Goal: Transaction & Acquisition: Purchase product/service

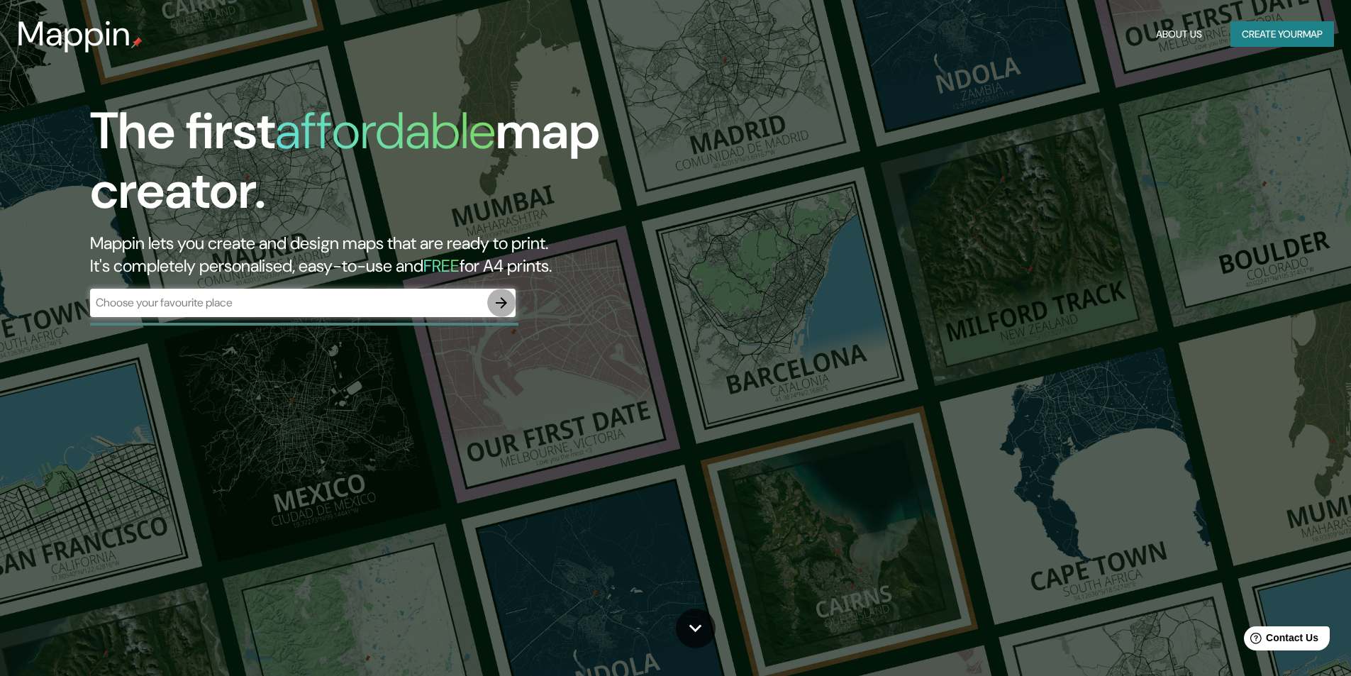
click at [499, 304] on icon "button" at bounding box center [501, 302] width 17 height 17
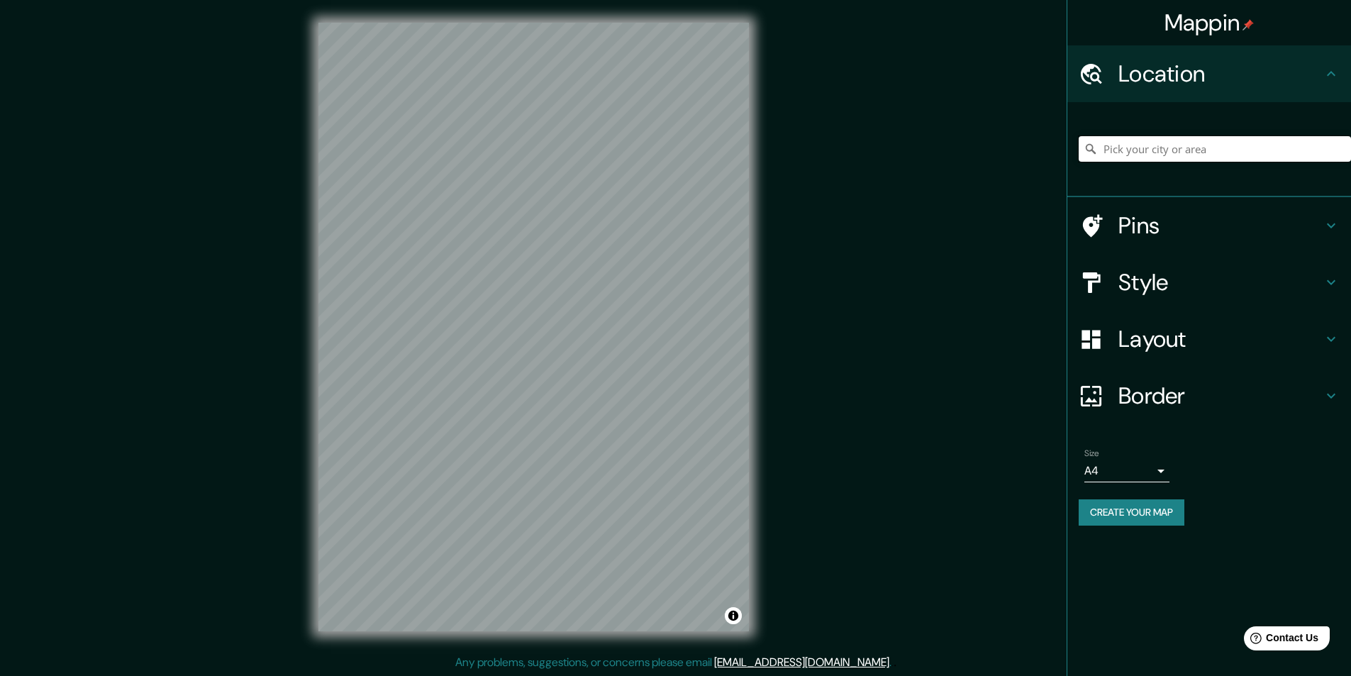
click at [1214, 147] on input "Pick your city or area" at bounding box center [1215, 149] width 272 height 26
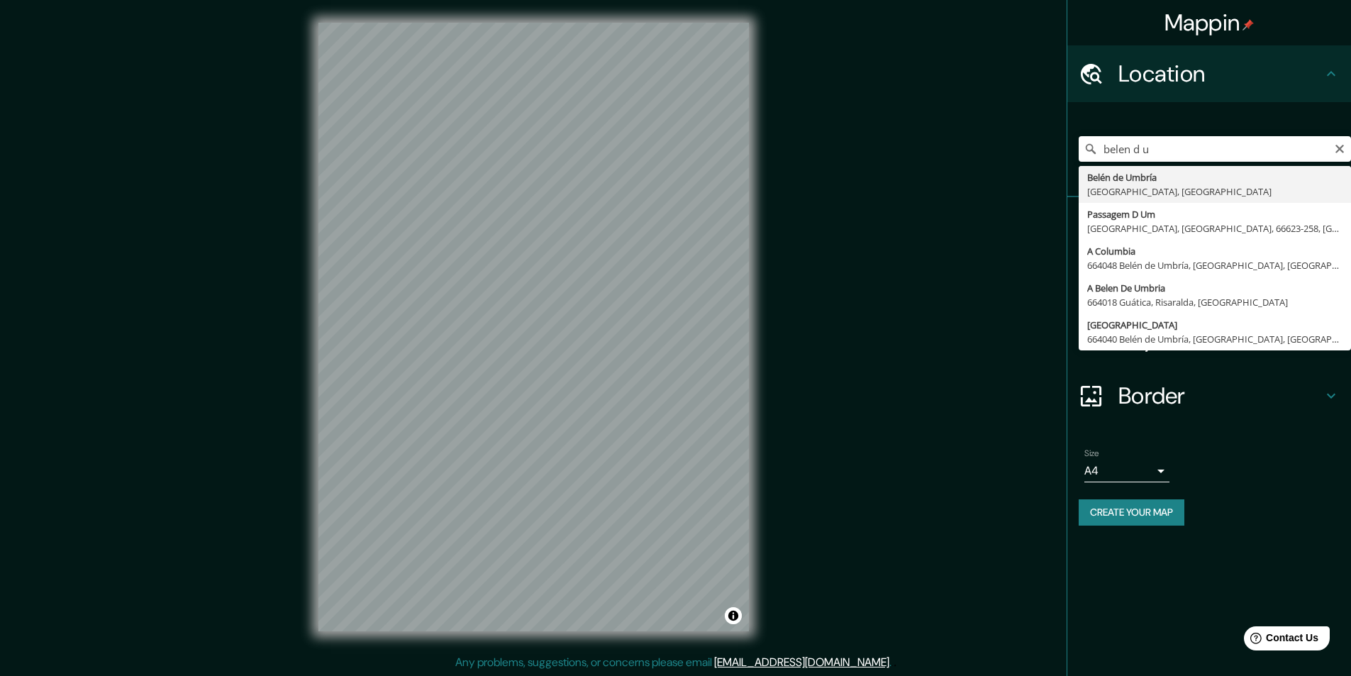
type input "Belén de Umbría, [GEOGRAPHIC_DATA], [GEOGRAPHIC_DATA]"
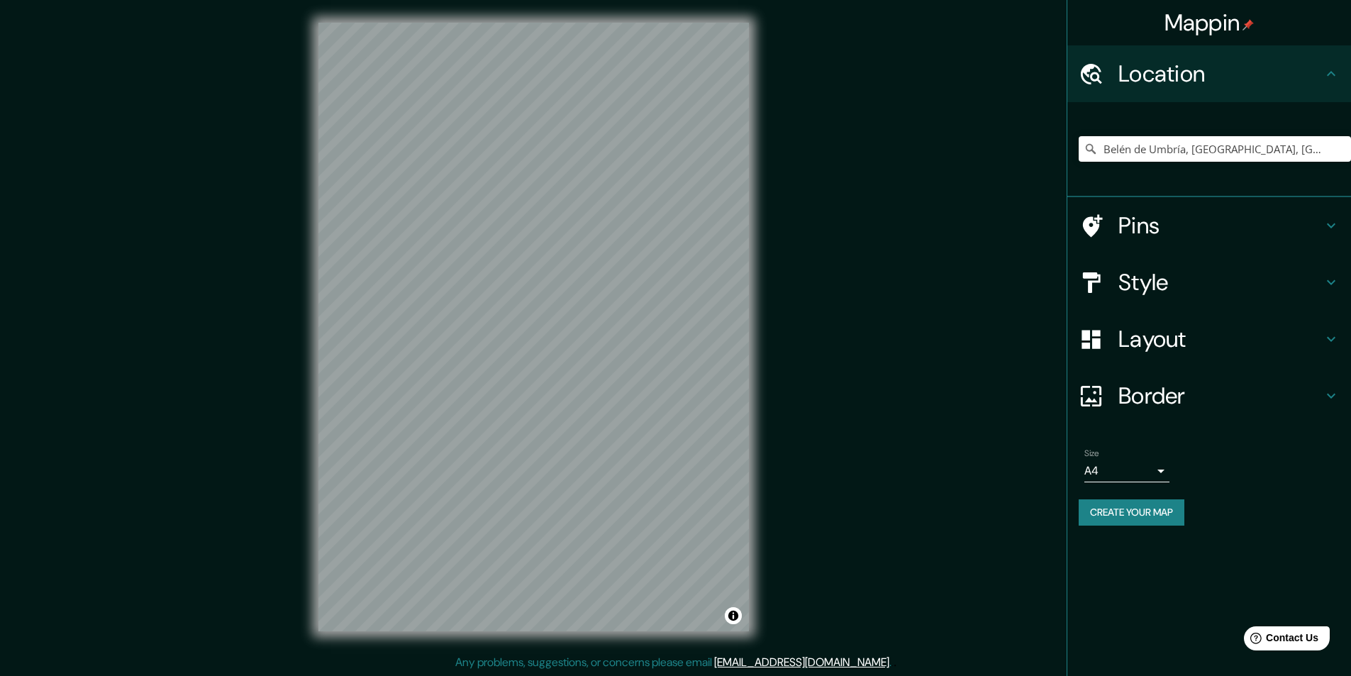
click at [1253, 336] on h4 "Layout" at bounding box center [1220, 339] width 204 height 28
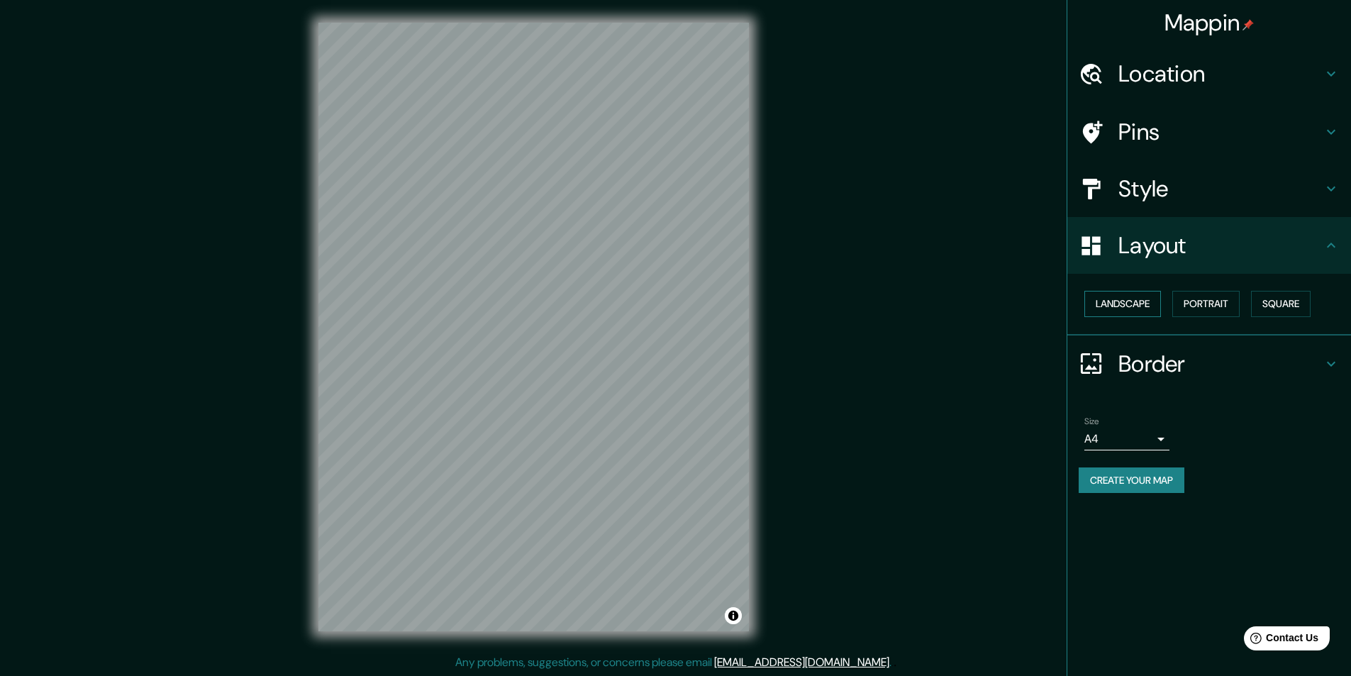
click at [1129, 296] on button "Landscape" at bounding box center [1122, 304] width 77 height 26
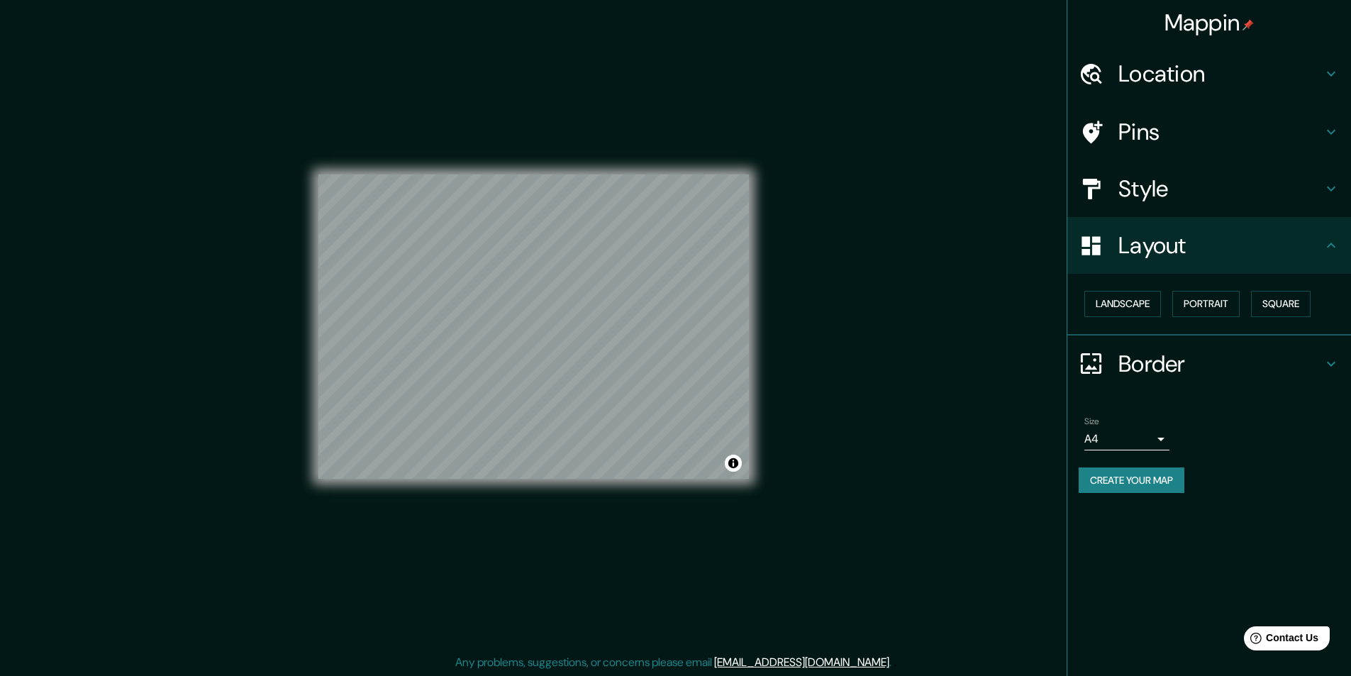
click at [1170, 197] on h4 "Style" at bounding box center [1220, 188] width 204 height 28
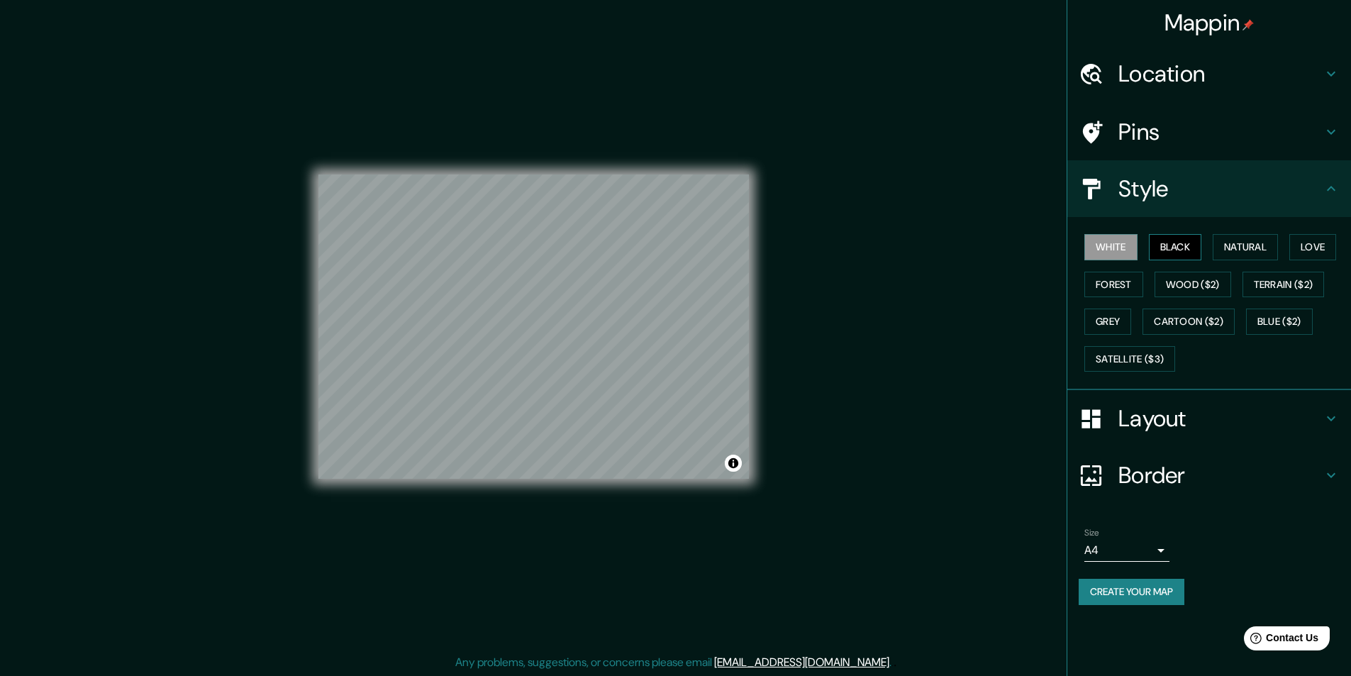
click at [1182, 238] on button "Black" at bounding box center [1175, 247] width 53 height 26
click at [1260, 245] on button "Natural" at bounding box center [1245, 247] width 65 height 26
click at [1101, 286] on button "Forest" at bounding box center [1113, 285] width 59 height 26
click at [1233, 244] on button "Natural" at bounding box center [1245, 247] width 65 height 26
click at [1136, 595] on button "Create your map" at bounding box center [1132, 592] width 106 height 26
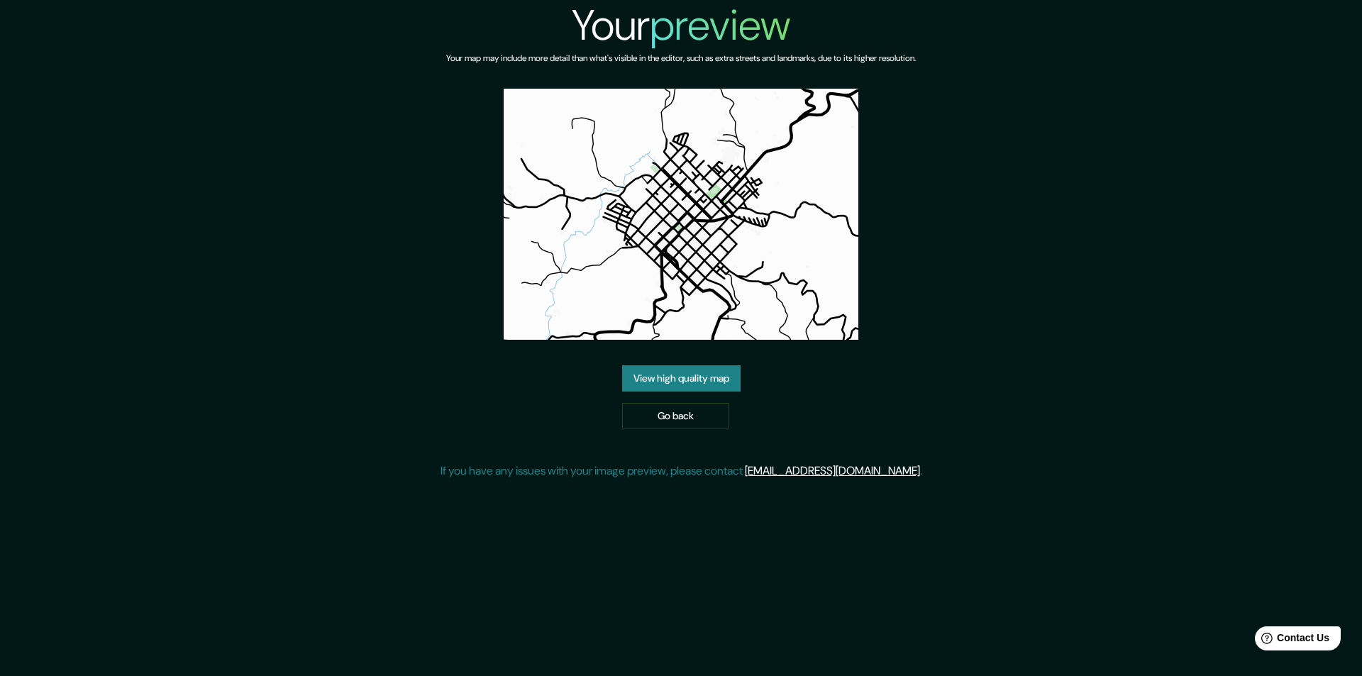
click at [689, 384] on link "View high quality map" at bounding box center [681, 378] width 118 height 26
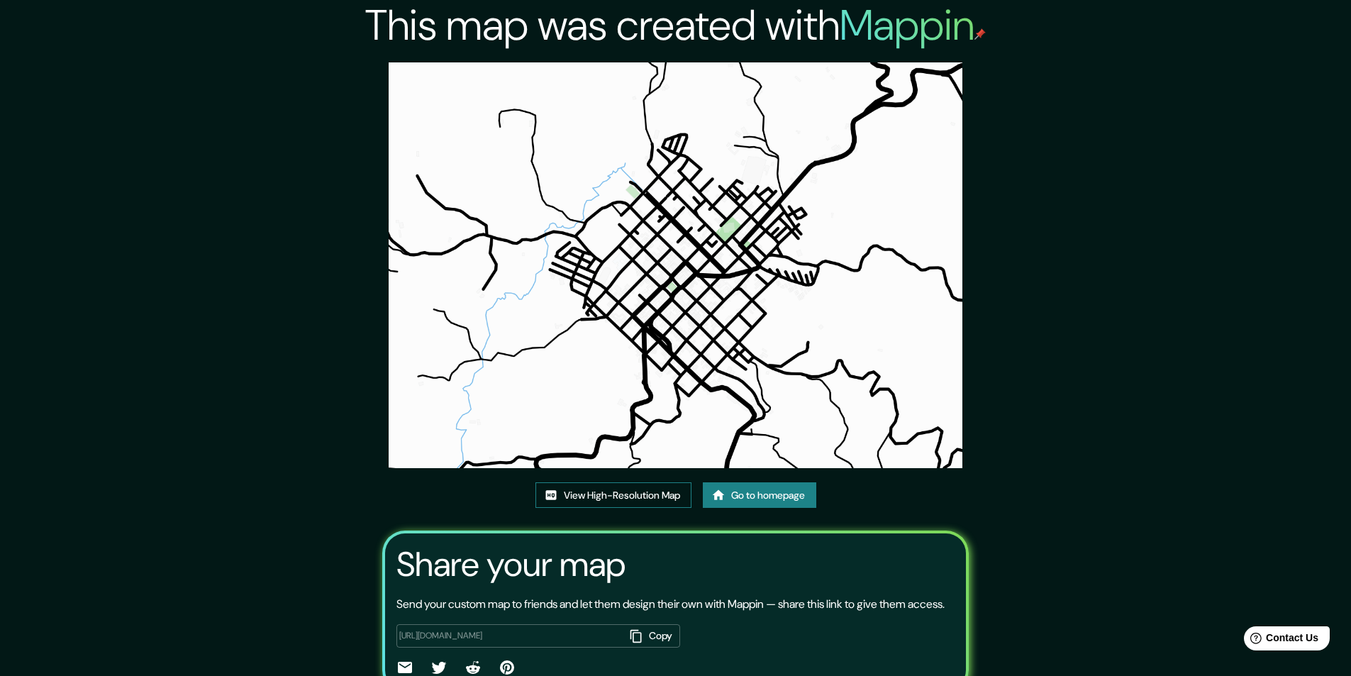
click at [613, 496] on link "View High-Resolution Map" at bounding box center [613, 495] width 156 height 26
